Goal: Task Accomplishment & Management: Manage account settings

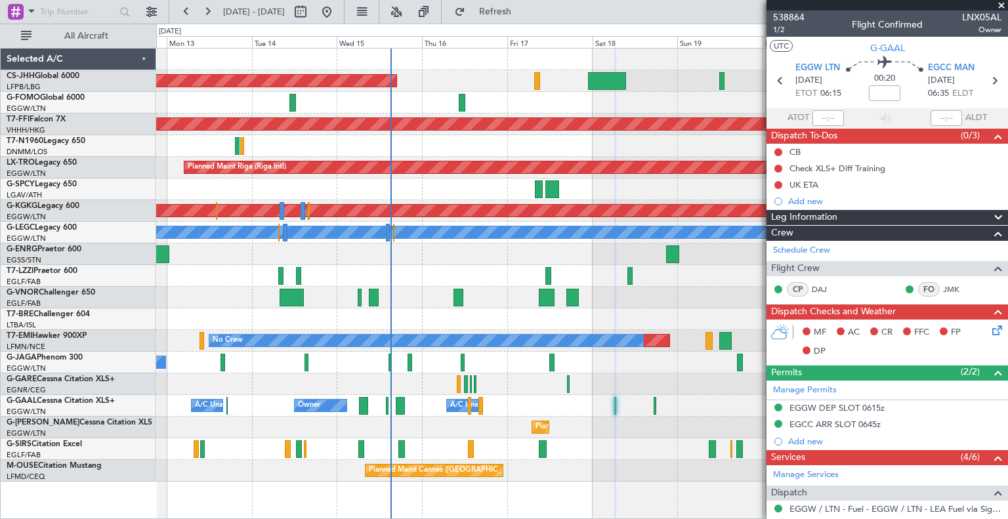
scroll to position [238, 0]
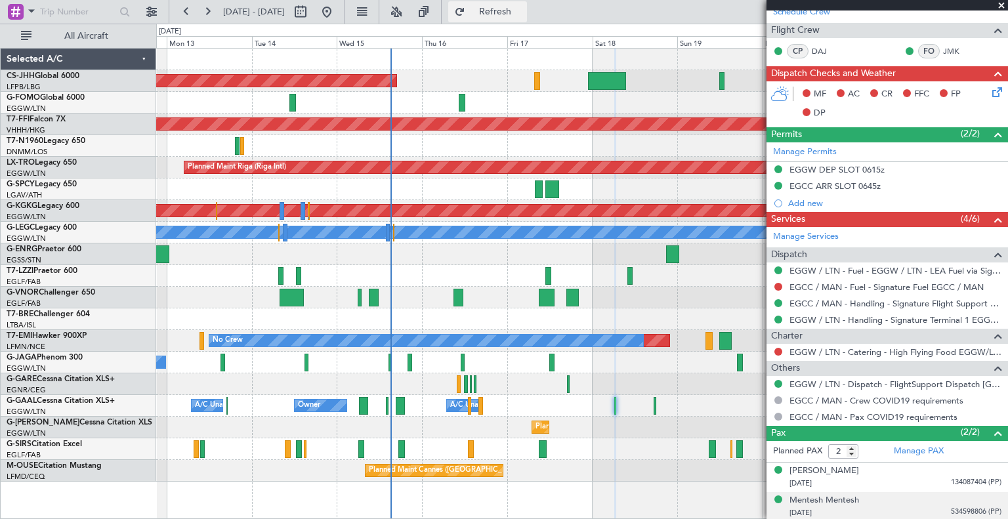
click at [523, 16] on span "Refresh" at bounding box center [495, 11] width 55 height 9
click at [1001, 5] on div at bounding box center [888, 5] width 242 height 11
click at [1003, 5] on span at bounding box center [1001, 6] width 13 height 12
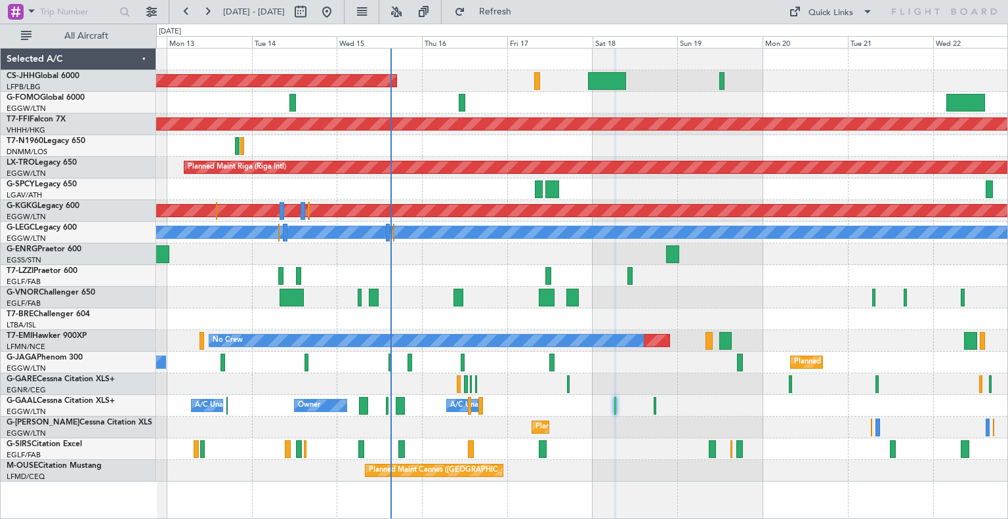
type input "0"
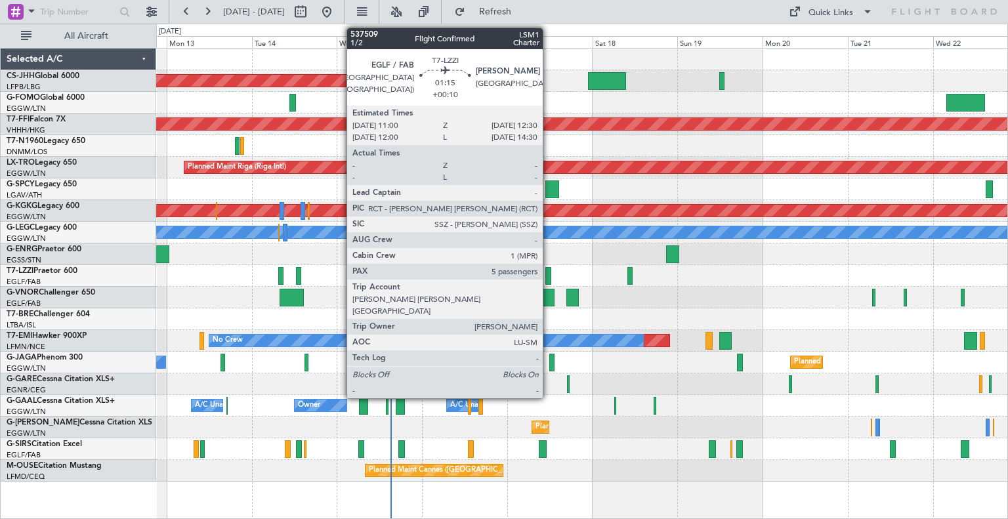
click at [549, 278] on div at bounding box center [549, 276] width 6 height 18
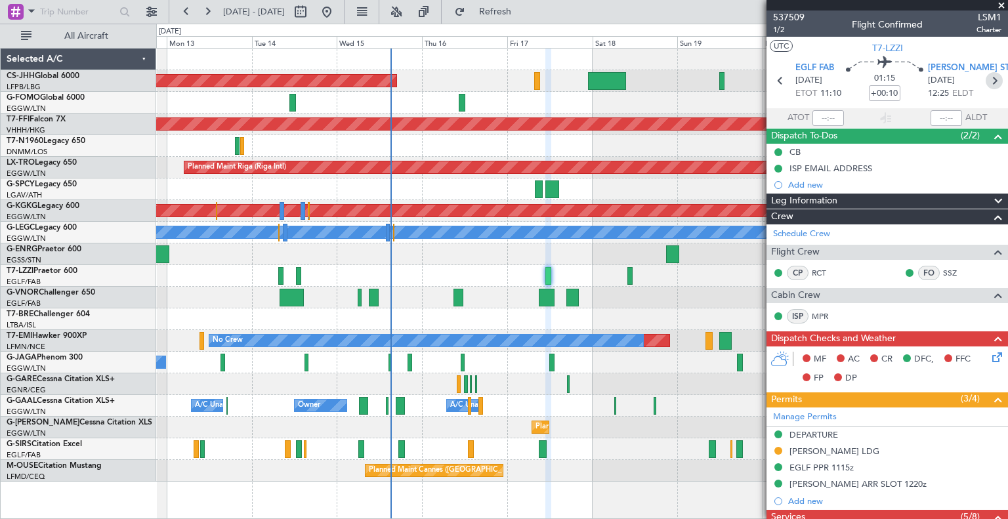
click at [991, 86] on icon at bounding box center [994, 80] width 17 height 17
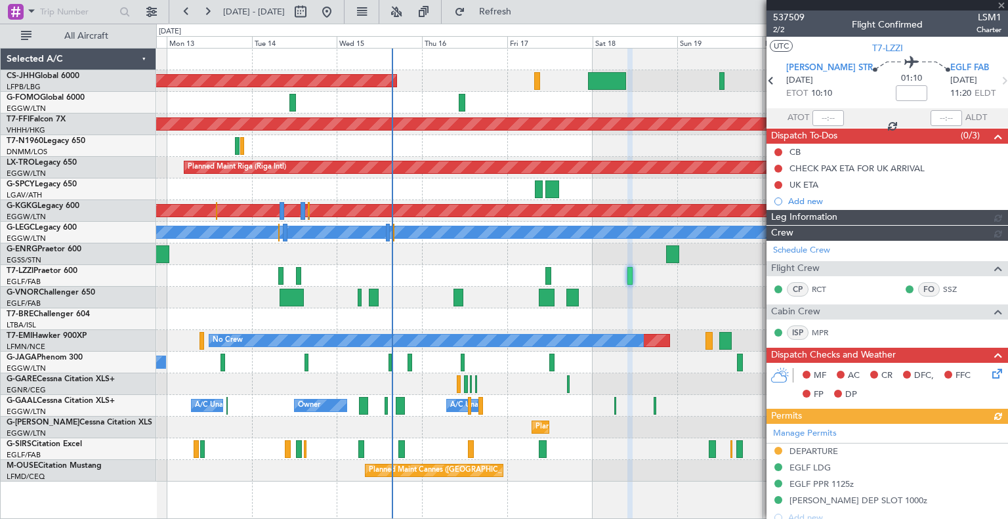
click at [1003, 3] on div at bounding box center [888, 5] width 242 height 11
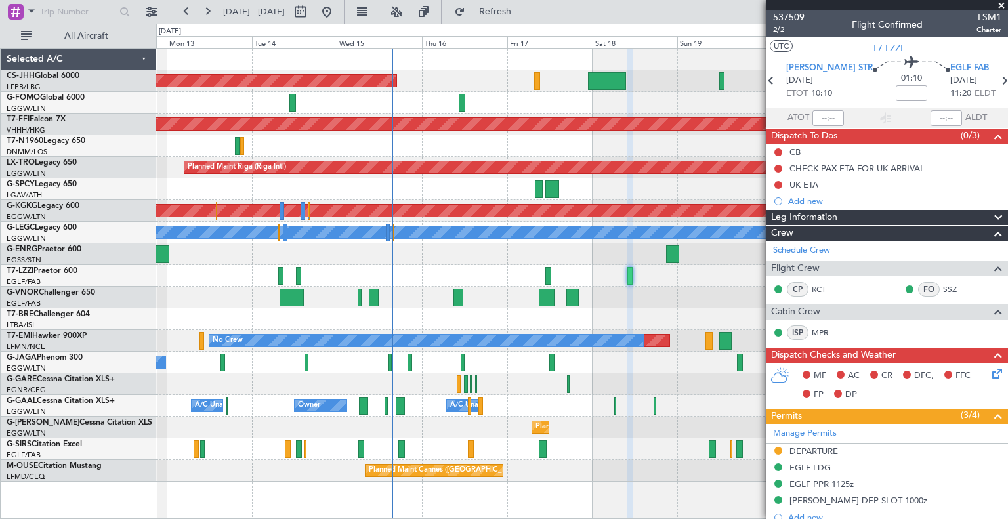
click at [1001, 5] on span at bounding box center [1001, 6] width 13 height 12
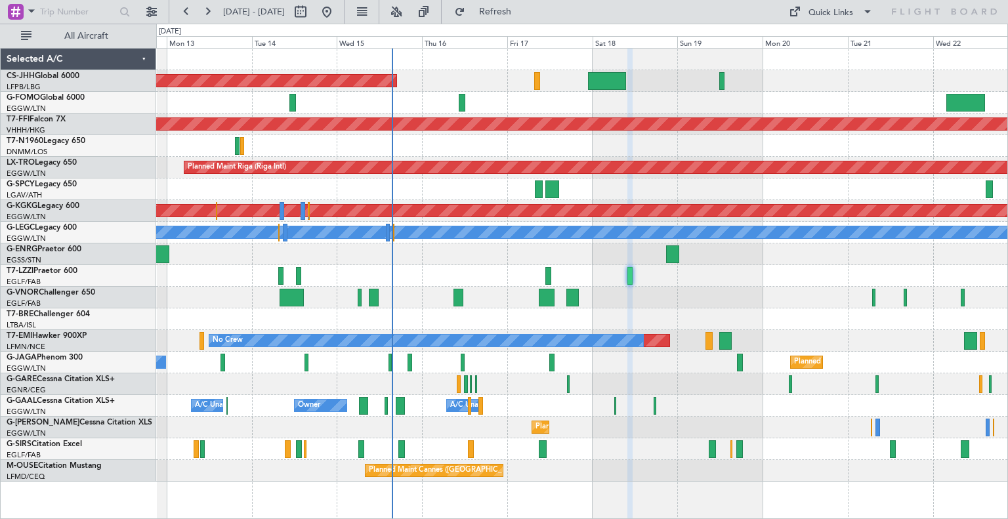
type input "0"
click at [208, 14] on button at bounding box center [207, 11] width 21 height 21
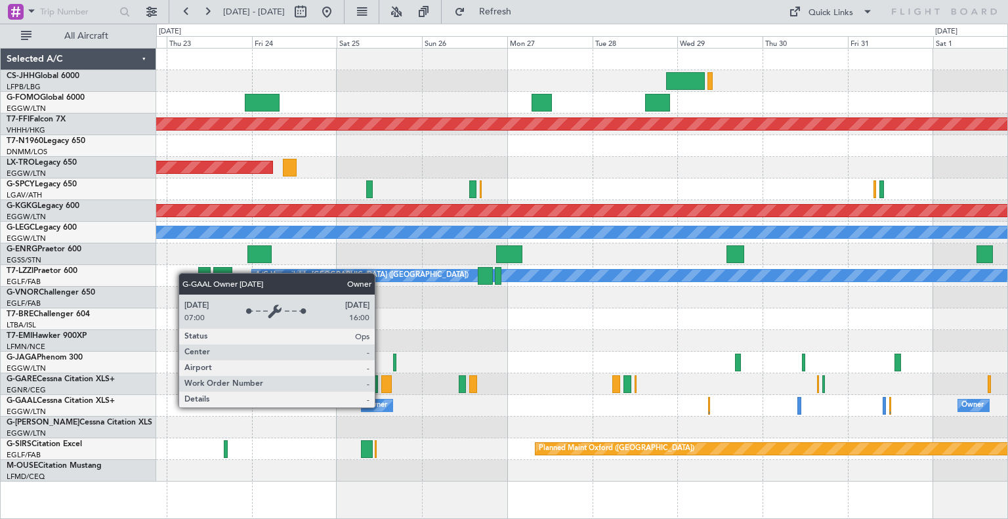
click at [381, 407] on div "Owner" at bounding box center [376, 406] width 22 height 20
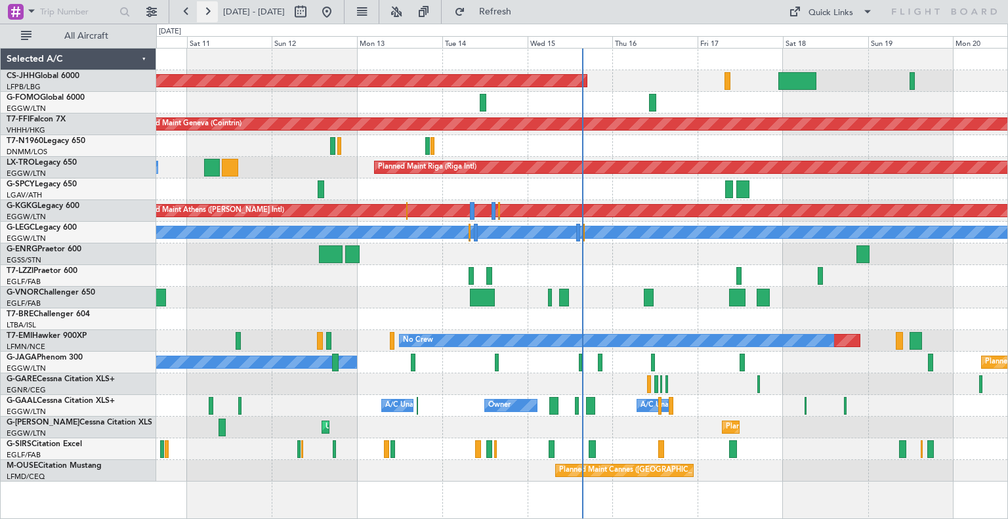
click at [207, 10] on button at bounding box center [207, 11] width 21 height 21
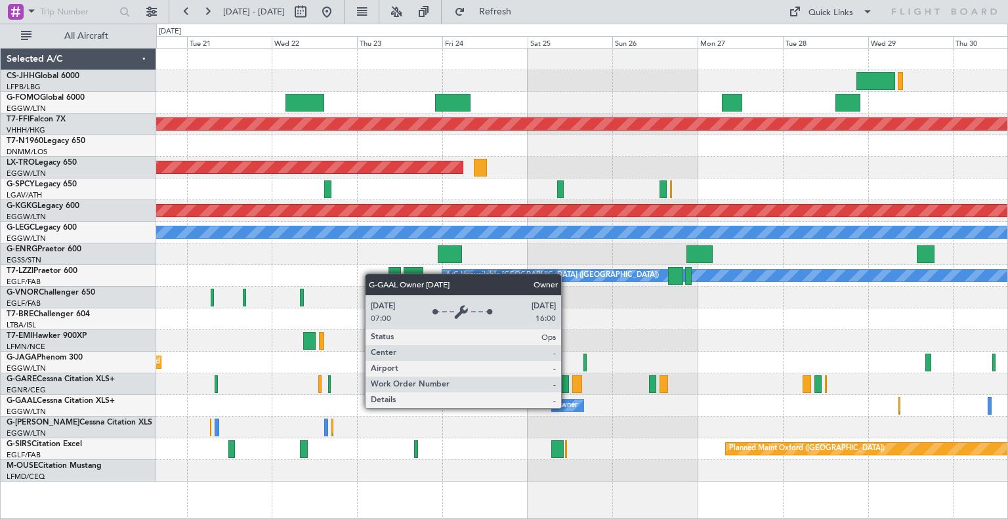
click at [567, 408] on div "Owner" at bounding box center [566, 406] width 22 height 20
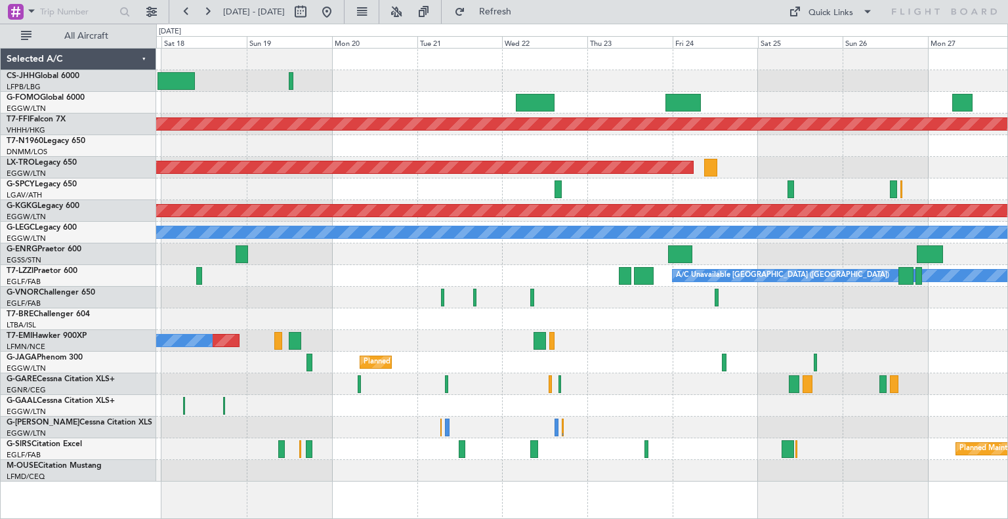
click at [605, 428] on div "Planned Maint Paris (Le Bourget) Planned Maint Geneva (Cointrin) Planned Maint …" at bounding box center [582, 265] width 852 height 433
click at [527, 20] on button "Refresh" at bounding box center [487, 11] width 79 height 21
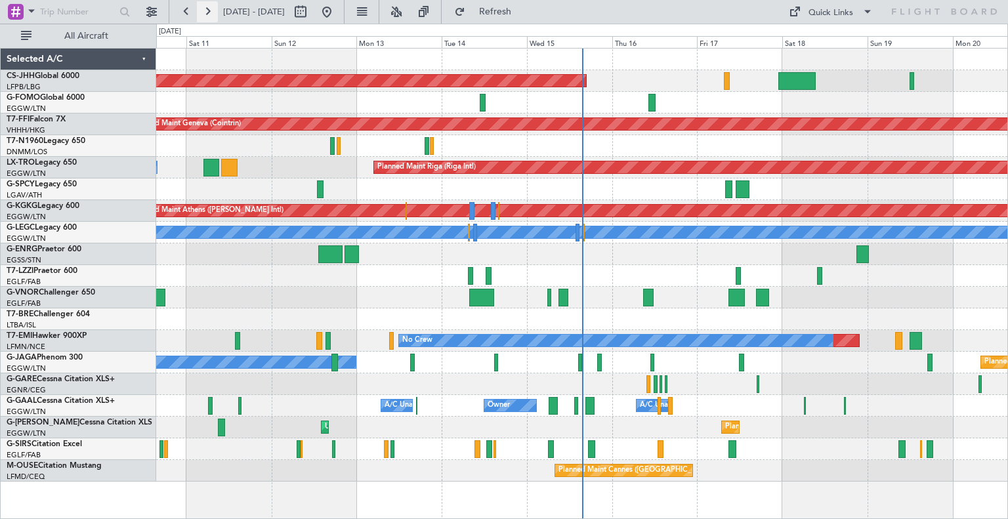
click at [210, 16] on button at bounding box center [207, 11] width 21 height 21
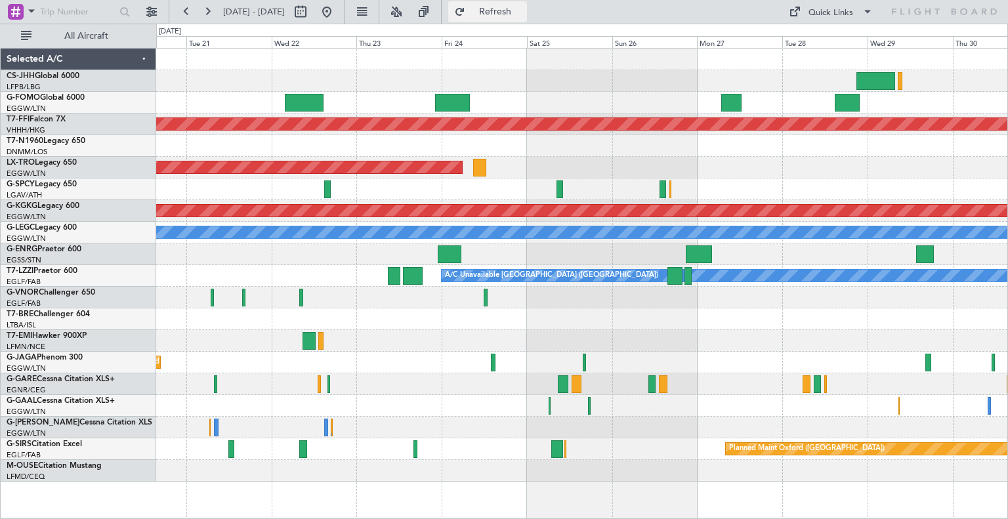
click at [523, 16] on span "Refresh" at bounding box center [495, 11] width 55 height 9
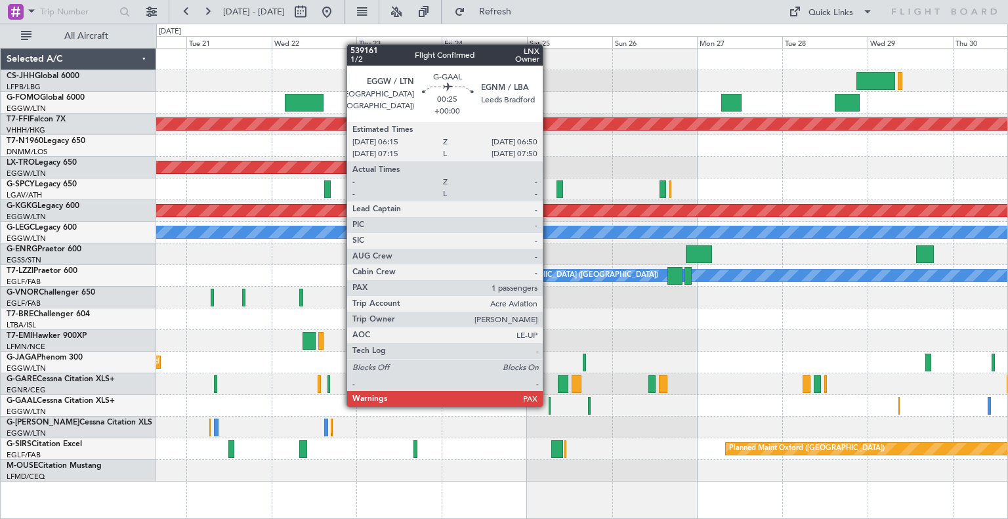
click at [549, 406] on div at bounding box center [550, 406] width 3 height 18
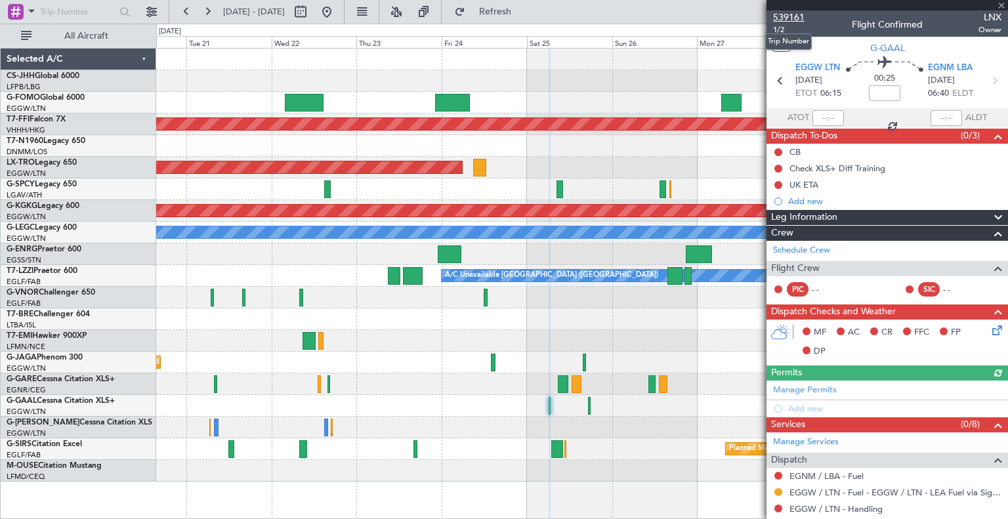
click at [797, 18] on span "539161" at bounding box center [789, 18] width 32 height 14
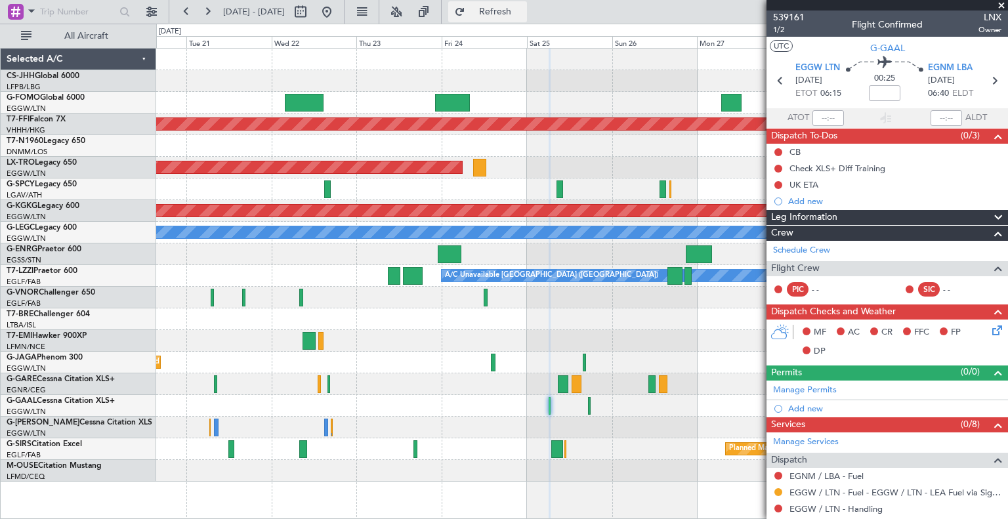
click at [523, 7] on span "Refresh" at bounding box center [495, 11] width 55 height 9
click at [523, 12] on span "Refresh" at bounding box center [495, 11] width 55 height 9
click at [527, 18] on button "Refresh" at bounding box center [487, 11] width 79 height 21
click at [814, 251] on link "Schedule Crew" at bounding box center [801, 250] width 57 height 13
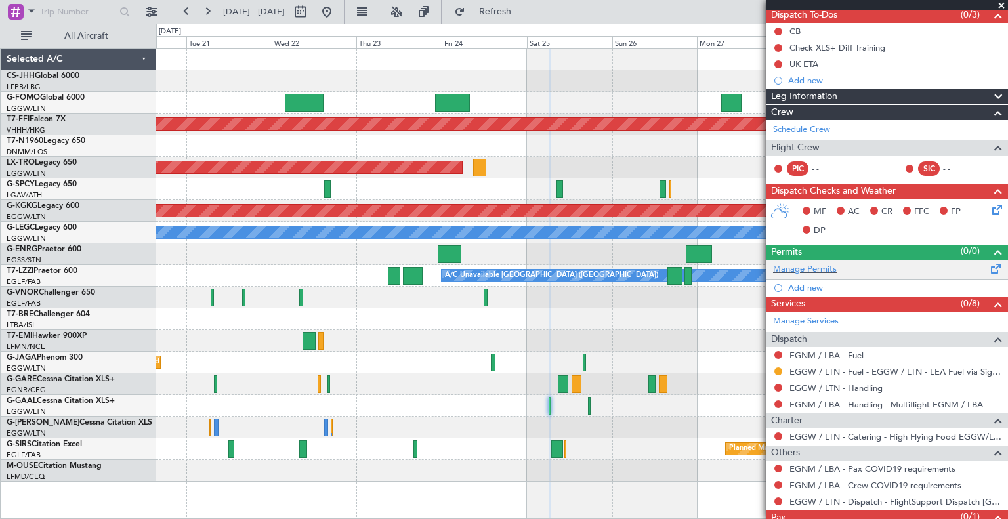
scroll to position [163, 0]
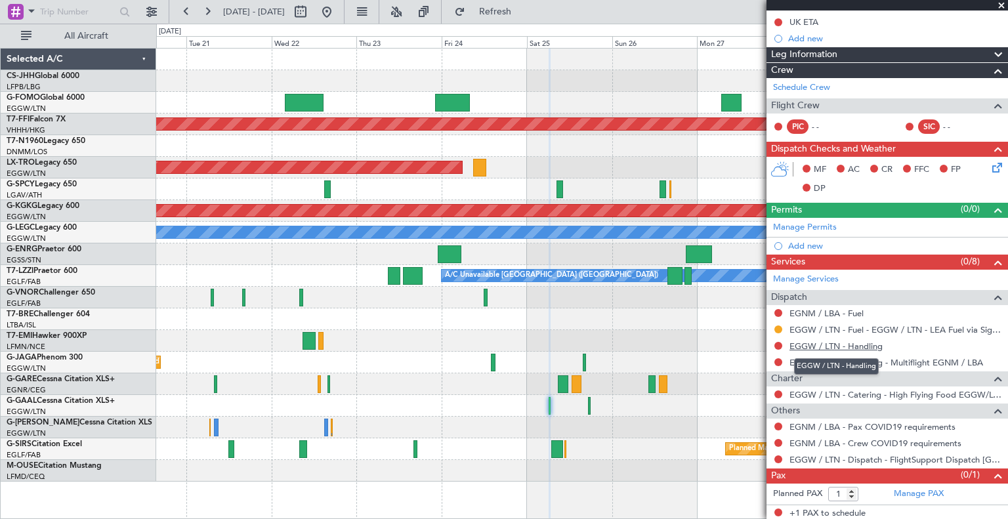
click at [834, 347] on link "EGGW / LTN - Handling" at bounding box center [836, 346] width 93 height 11
click at [523, 14] on span "Refresh" at bounding box center [495, 11] width 55 height 9
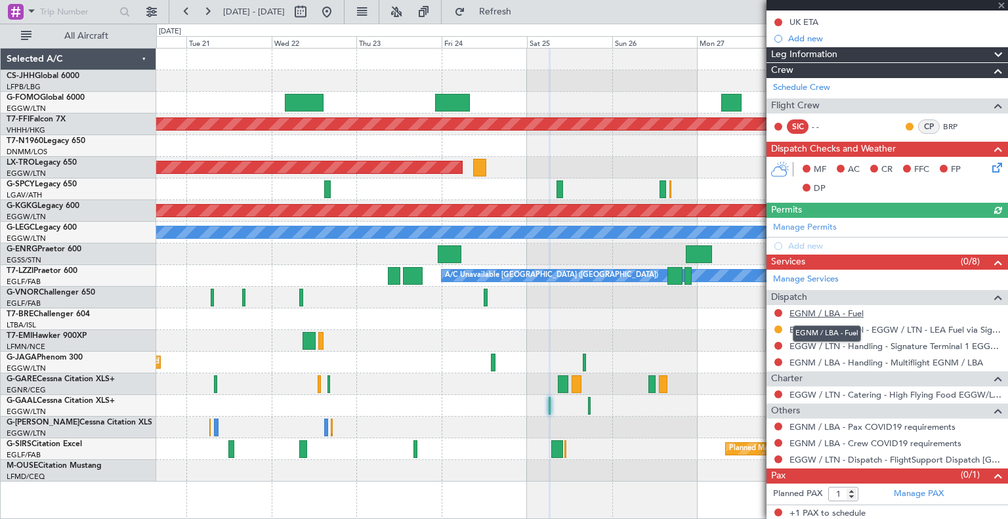
click at [851, 309] on link "EGNM / LBA - Fuel" at bounding box center [827, 313] width 74 height 11
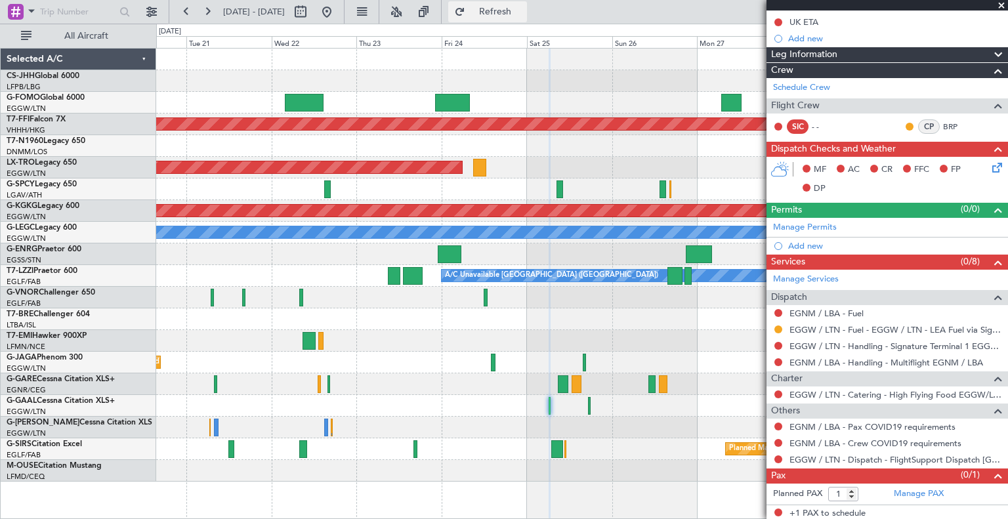
click at [523, 7] on span "Refresh" at bounding box center [495, 11] width 55 height 9
click at [912, 492] on link "Manage PAX" at bounding box center [919, 494] width 50 height 13
click at [523, 10] on span "Refresh" at bounding box center [495, 11] width 55 height 9
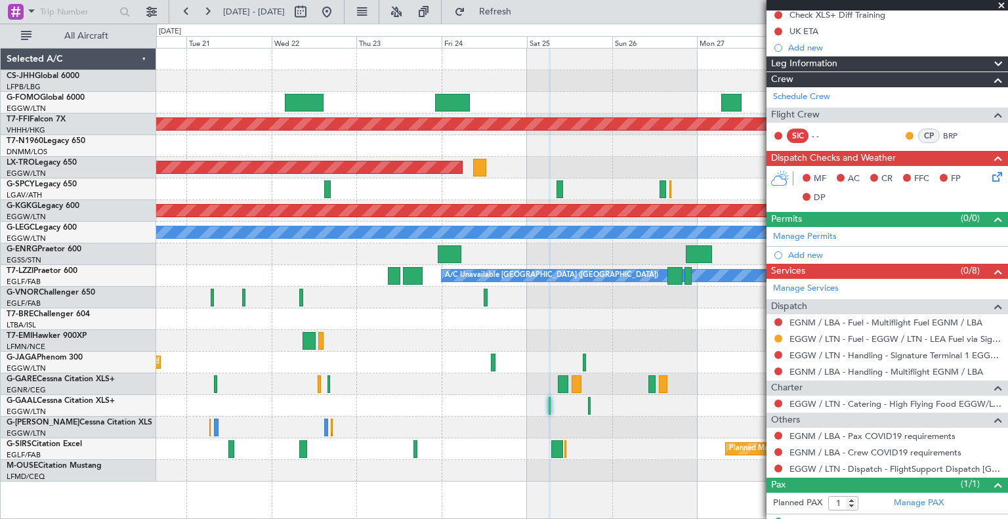
scroll to position [167, 0]
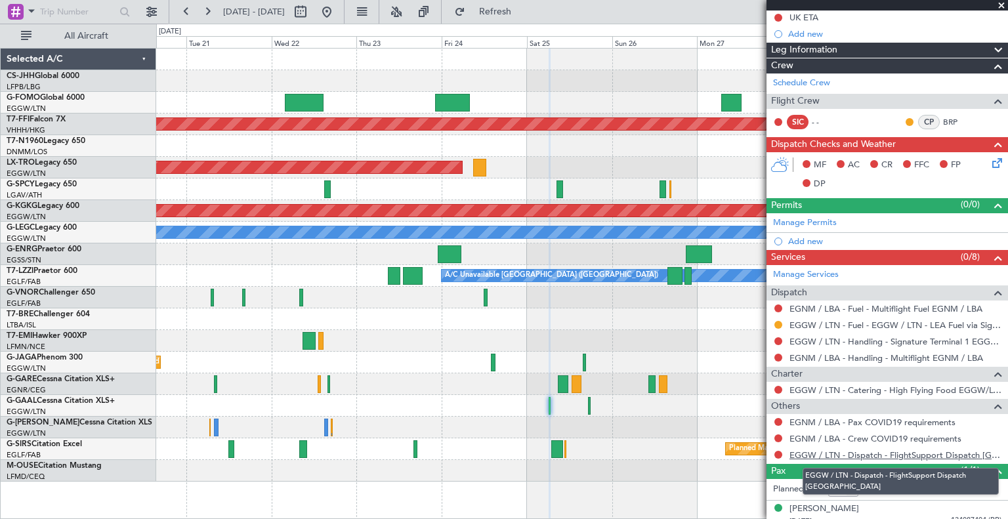
click at [808, 450] on link "EGGW / LTN - Dispatch - FlightSupport Dispatch [GEOGRAPHIC_DATA]" at bounding box center [896, 455] width 212 height 11
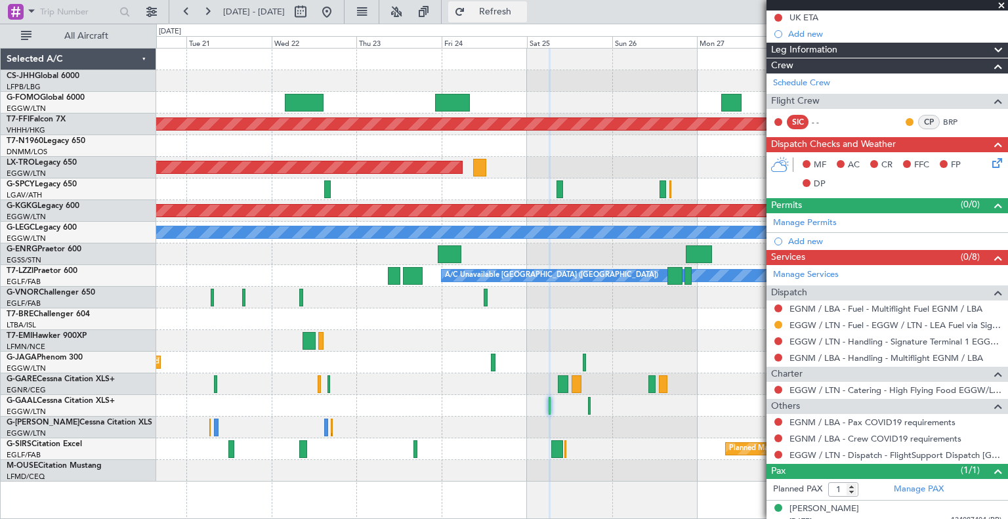
click at [519, 7] on span "Refresh" at bounding box center [495, 11] width 55 height 9
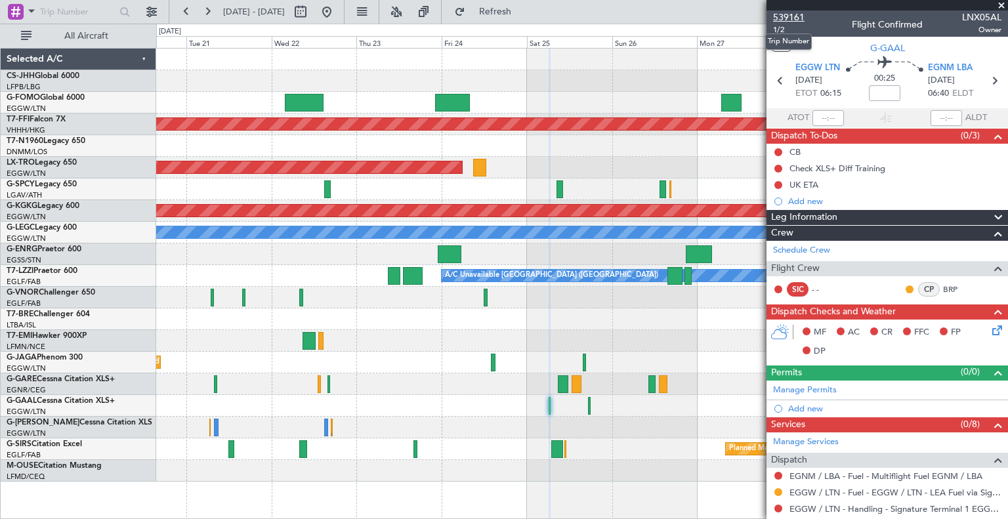
click at [791, 18] on span "539161" at bounding box center [789, 18] width 32 height 14
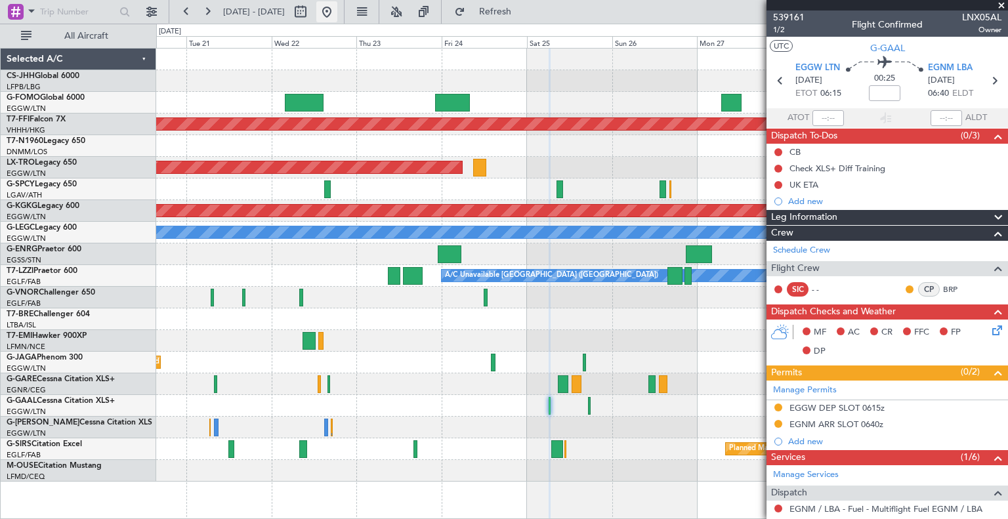
click at [337, 10] on button at bounding box center [326, 11] width 21 height 21
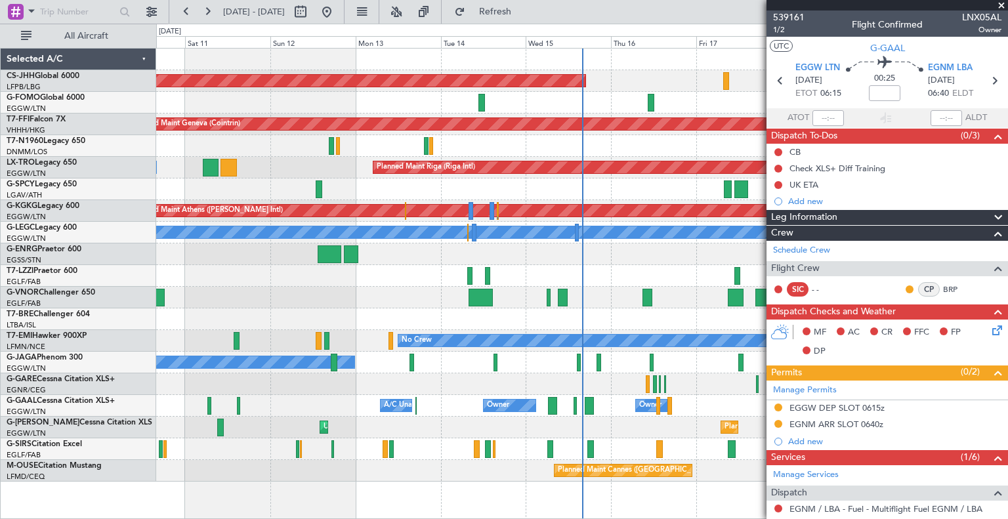
click at [1002, 5] on span at bounding box center [1001, 6] width 13 height 12
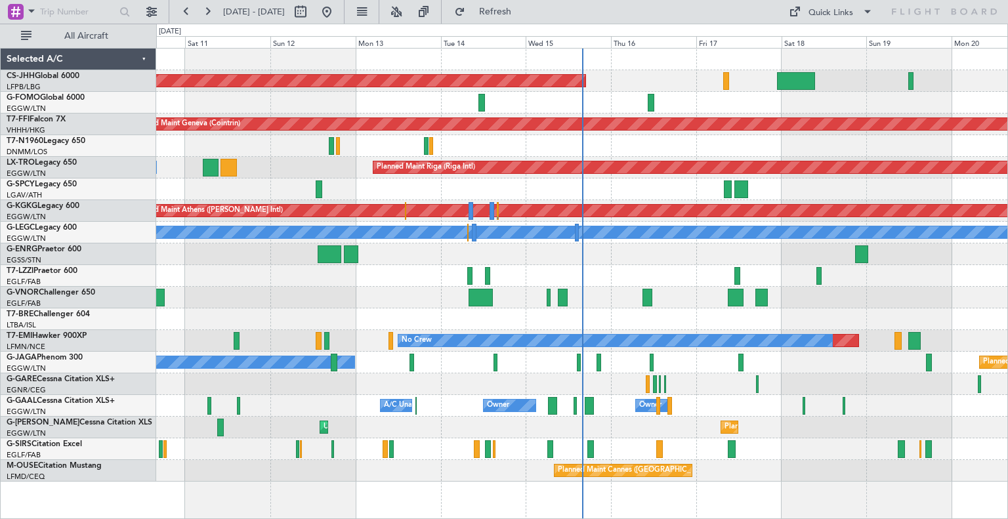
type input "0"
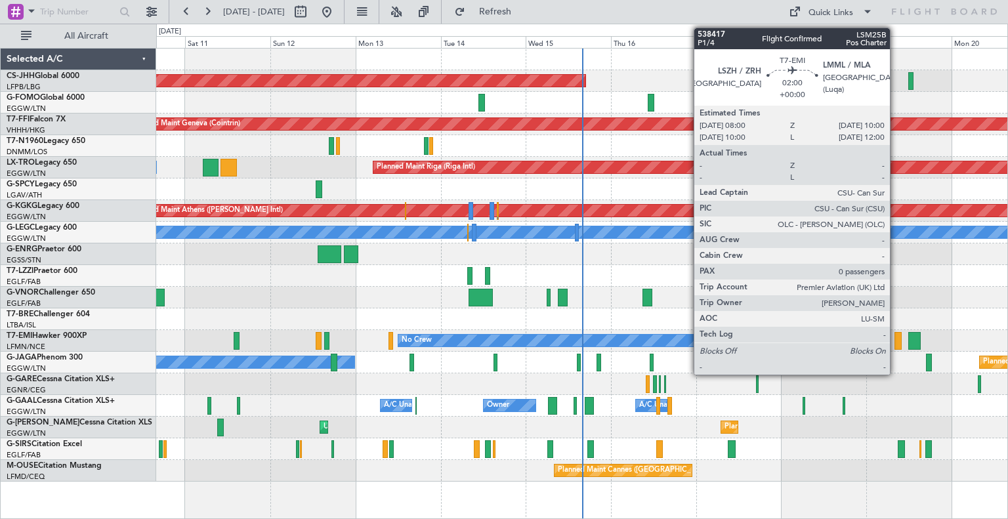
click at [896, 347] on div at bounding box center [898, 341] width 7 height 18
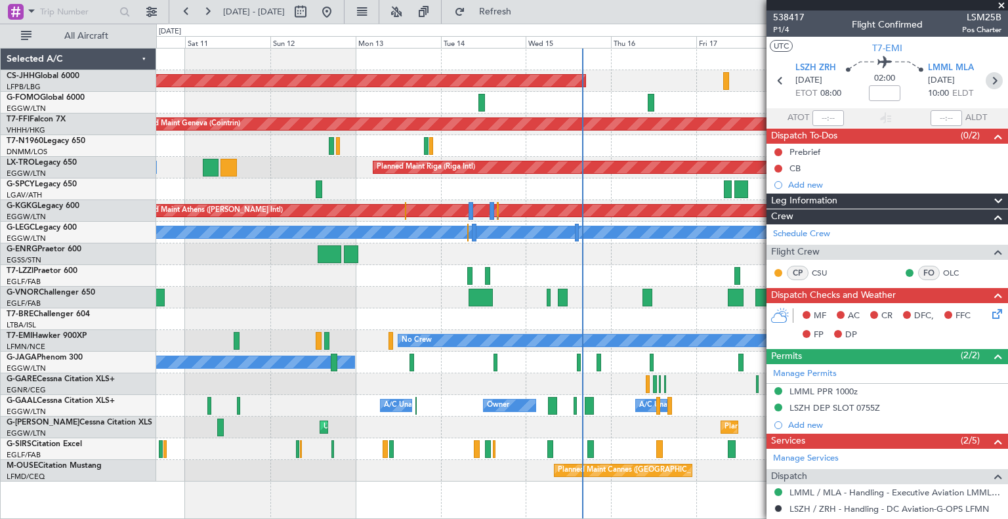
click at [988, 82] on icon at bounding box center [994, 80] width 17 height 17
type input "1"
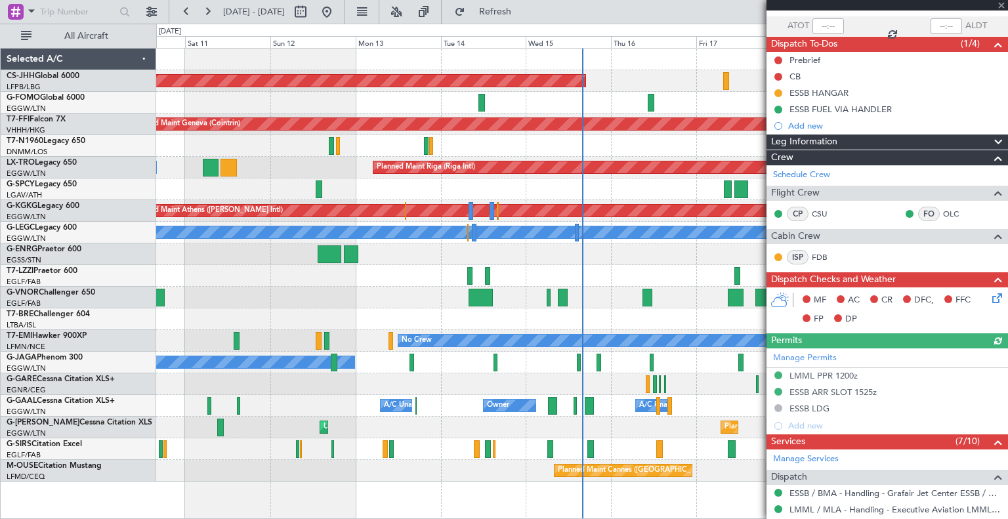
scroll to position [92, 0]
